Goal: Information Seeking & Learning: Learn about a topic

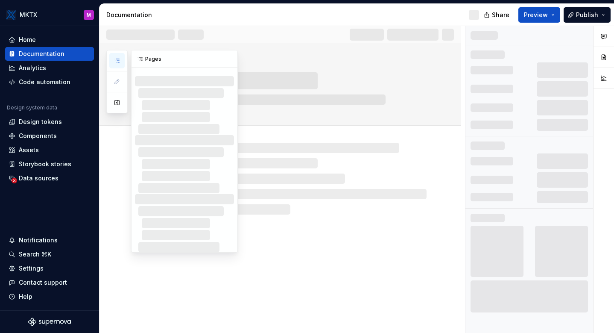
click at [119, 65] on button "button" at bounding box center [116, 60] width 15 height 15
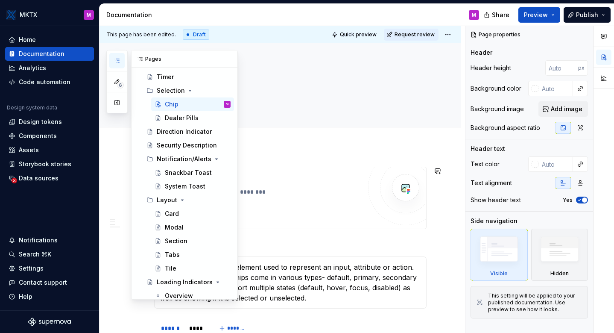
scroll to position [342, 0]
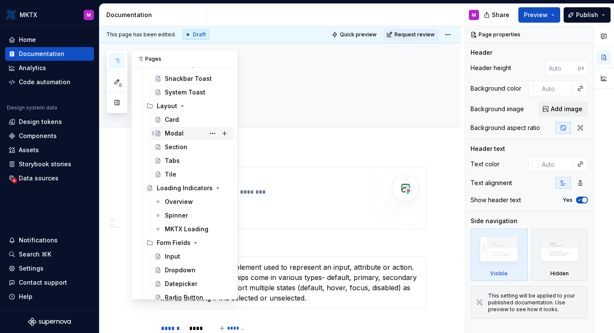
click at [174, 128] on div "Modal" at bounding box center [198, 133] width 66 height 12
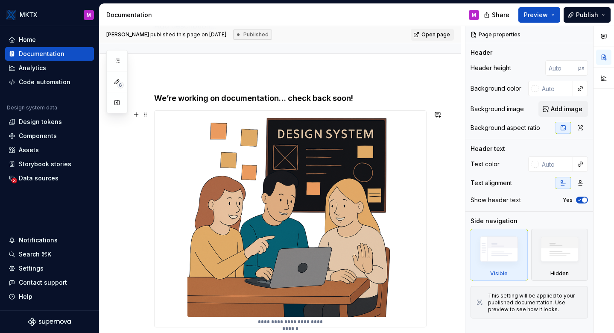
scroll to position [177, 0]
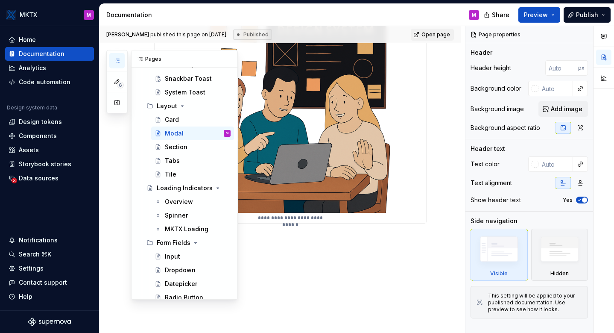
click at [117, 61] on icon "button" at bounding box center [117, 60] width 7 height 7
click at [172, 119] on div "Card" at bounding box center [172, 119] width 14 height 9
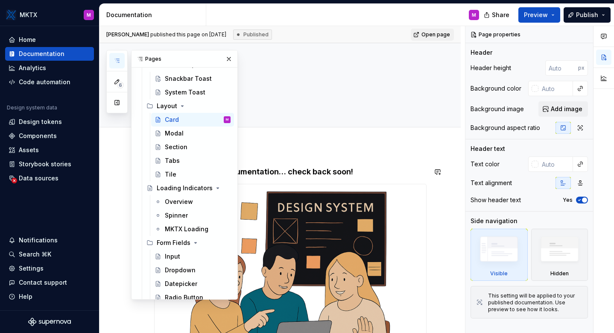
click at [278, 147] on div "**********" at bounding box center [279, 328] width 361 height 365
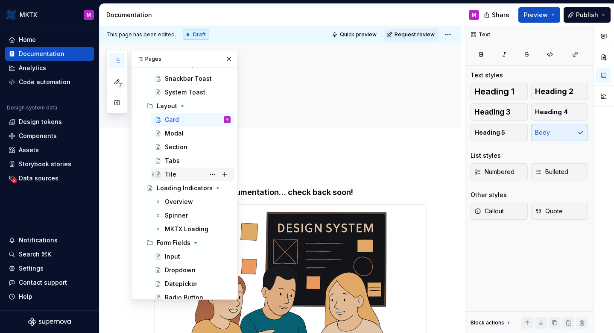
click at [183, 172] on div "Tile" at bounding box center [198, 174] width 66 height 12
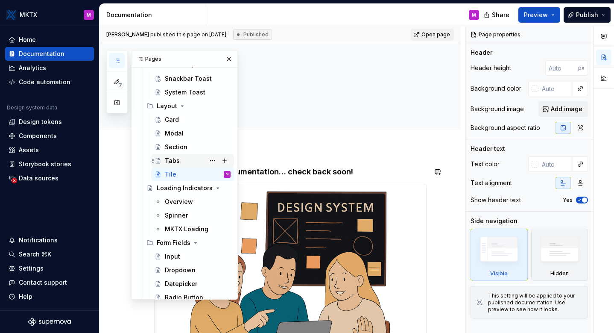
click at [180, 164] on div "Tabs" at bounding box center [198, 161] width 66 height 12
click at [179, 151] on div "Section" at bounding box center [198, 147] width 66 height 12
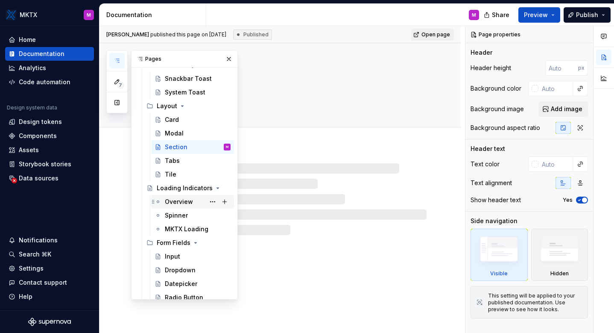
click at [184, 199] on div "Overview" at bounding box center [179, 201] width 28 height 9
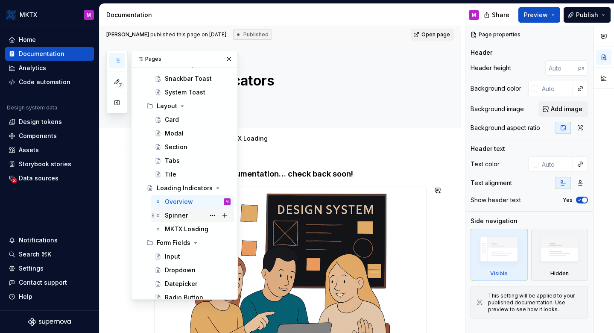
click at [186, 211] on div "Spinner" at bounding box center [176, 215] width 23 height 9
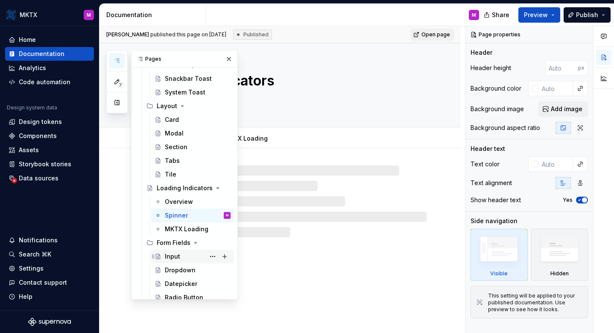
click at [182, 251] on div "Input" at bounding box center [198, 256] width 66 height 12
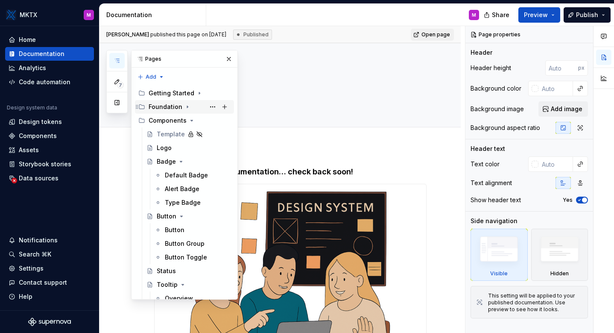
click at [181, 108] on div "Foundation" at bounding box center [190, 107] width 82 height 12
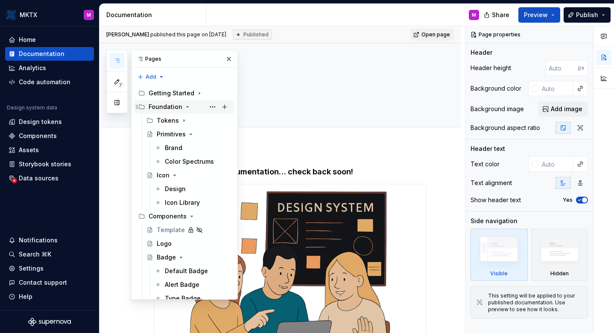
click at [181, 108] on div "Foundation" at bounding box center [190, 107] width 82 height 12
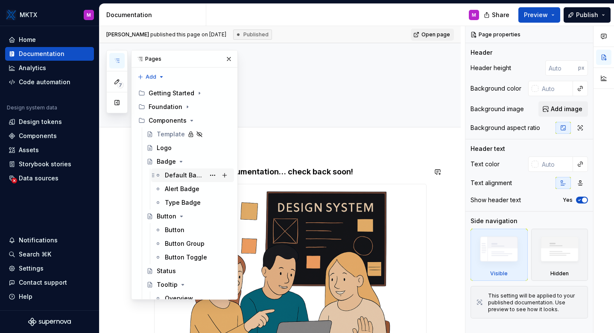
click at [178, 174] on div "Default Badge" at bounding box center [185, 175] width 40 height 9
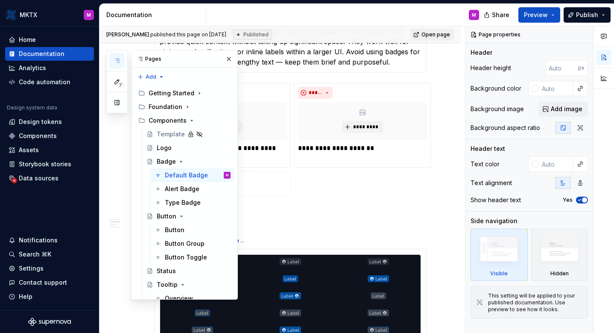
scroll to position [234, 0]
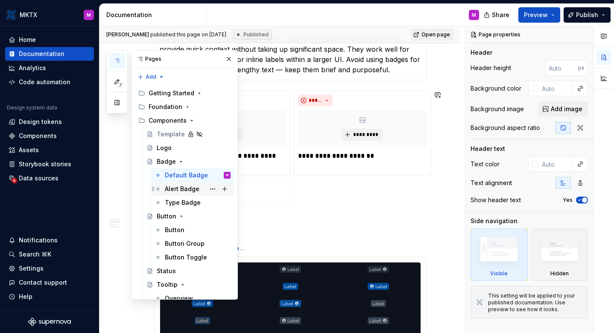
click at [194, 191] on div "Alert Badge" at bounding box center [182, 188] width 35 height 9
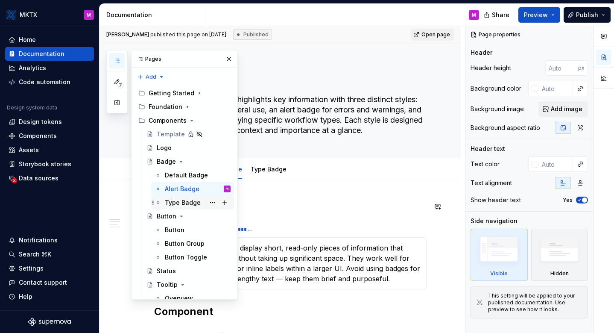
click at [191, 205] on div "Type Badge" at bounding box center [183, 202] width 36 height 9
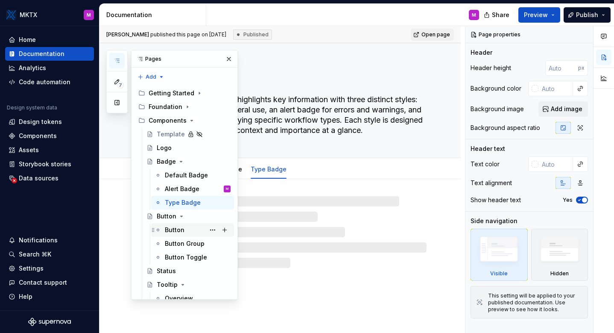
click at [183, 228] on div "Button" at bounding box center [175, 229] width 20 height 9
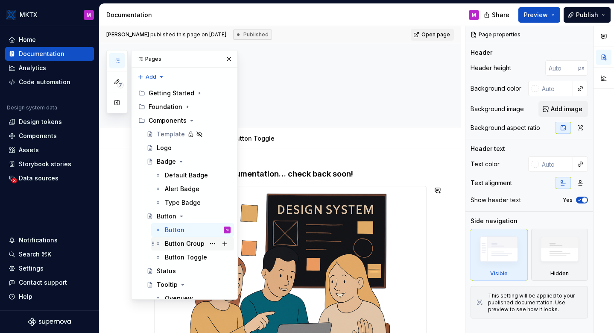
click at [182, 244] on div "Button Group" at bounding box center [185, 243] width 40 height 9
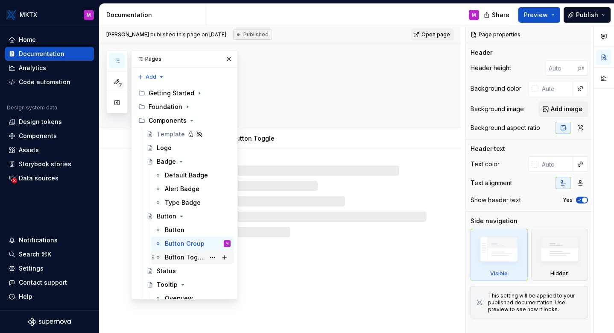
click at [183, 252] on div "Button Toggle" at bounding box center [198, 257] width 66 height 12
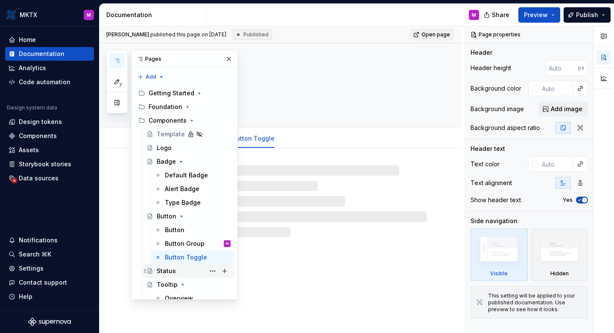
click at [176, 270] on div "Status" at bounding box center [194, 271] width 74 height 12
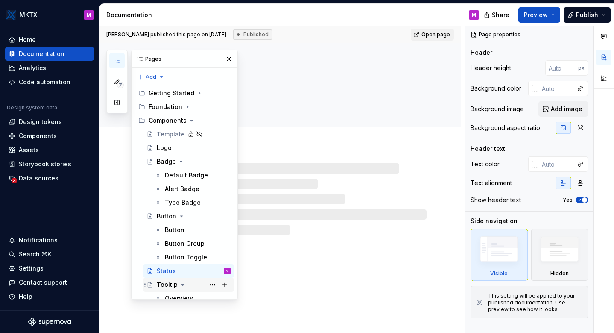
click at [172, 284] on div "Tooltip" at bounding box center [167, 284] width 21 height 9
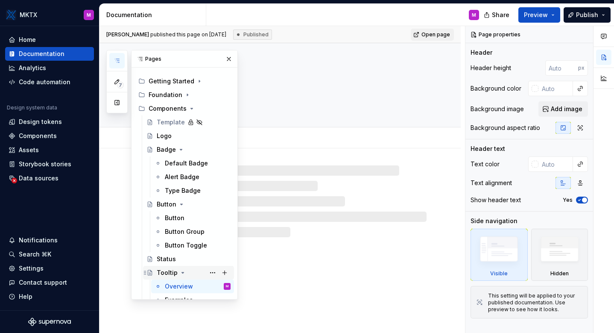
scroll to position [23, 0]
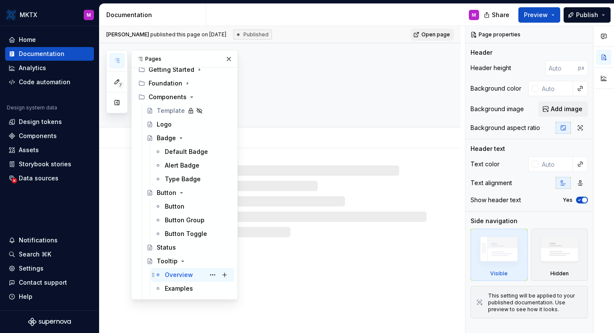
click at [173, 277] on div "Overview" at bounding box center [179, 274] width 28 height 9
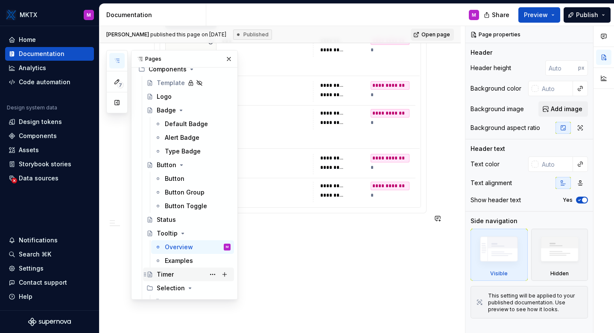
scroll to position [88, 0]
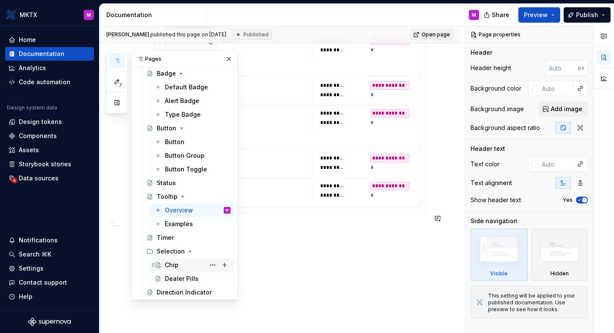
click at [184, 265] on div "Chip" at bounding box center [198, 265] width 66 height 12
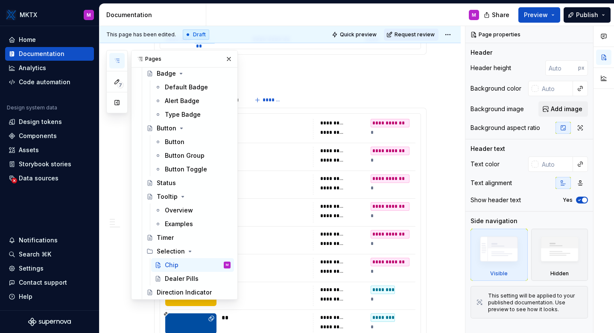
scroll to position [954, 0]
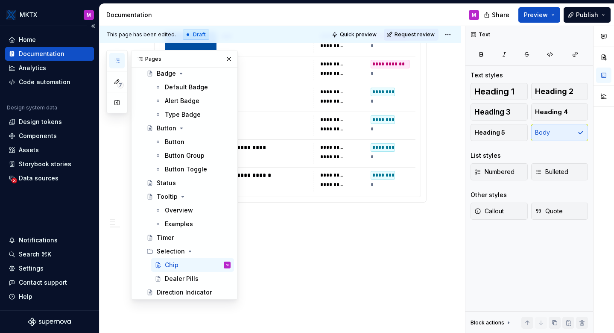
type textarea "*"
